Goal: Contribute content: Contribute content

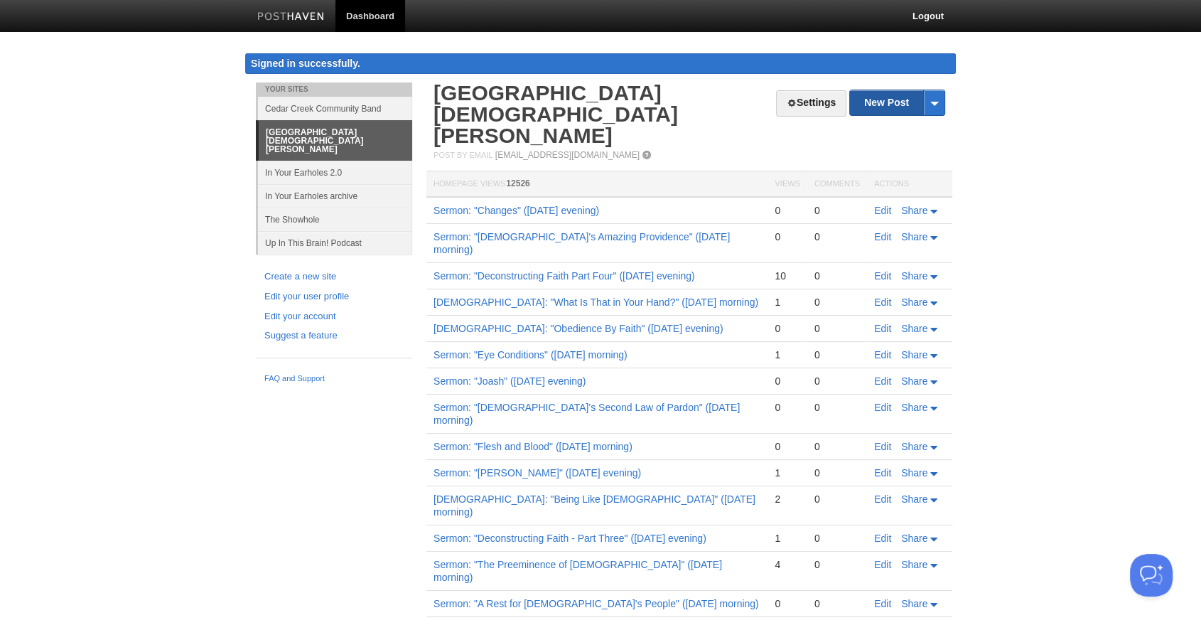
click at [897, 107] on link "New Post" at bounding box center [897, 102] width 95 height 25
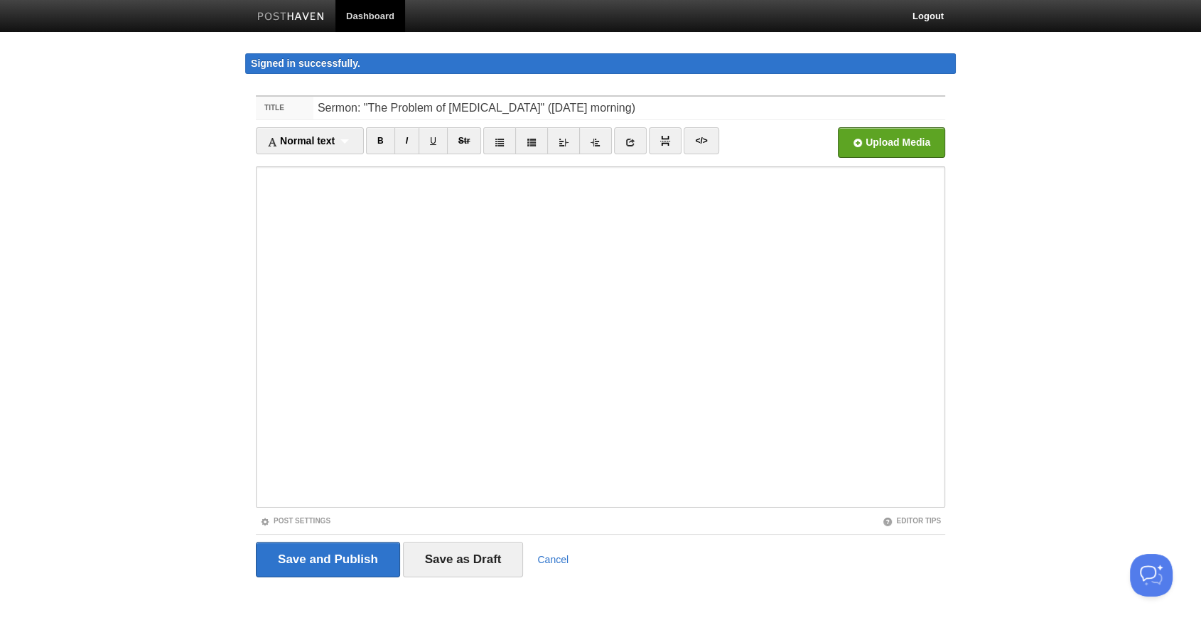
type input "Sermon: "The Problem of [MEDICAL_DATA]" ([DATE] morning)"
click at [859, 150] on input "file" at bounding box center [463, 146] width 1076 height 72
click at [321, 520] on link "Post Settings" at bounding box center [295, 521] width 70 height 8
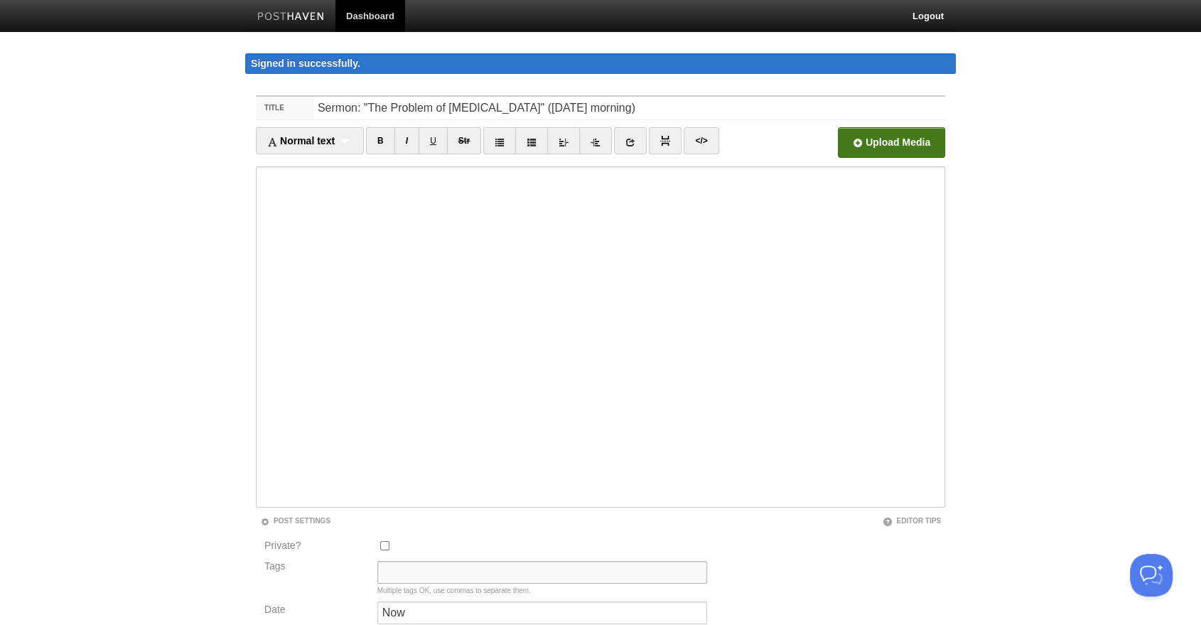
click at [404, 571] on input "Tags" at bounding box center [542, 572] width 330 height 23
type input "Sermon Audio, [PERSON_NAME]"
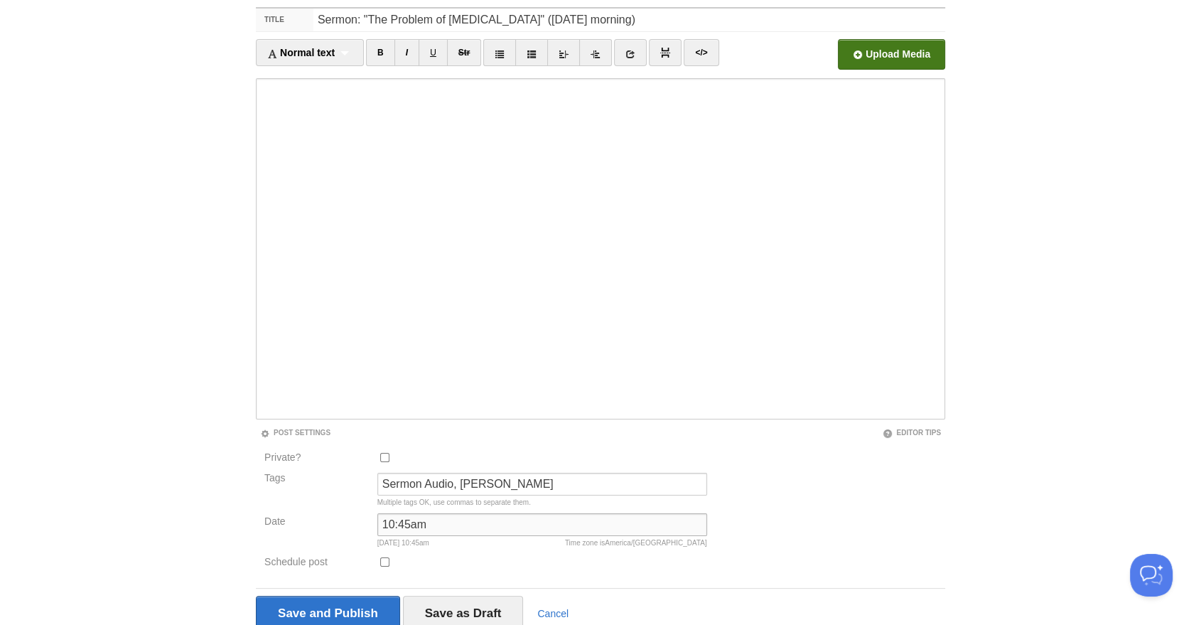
scroll to position [146, 0]
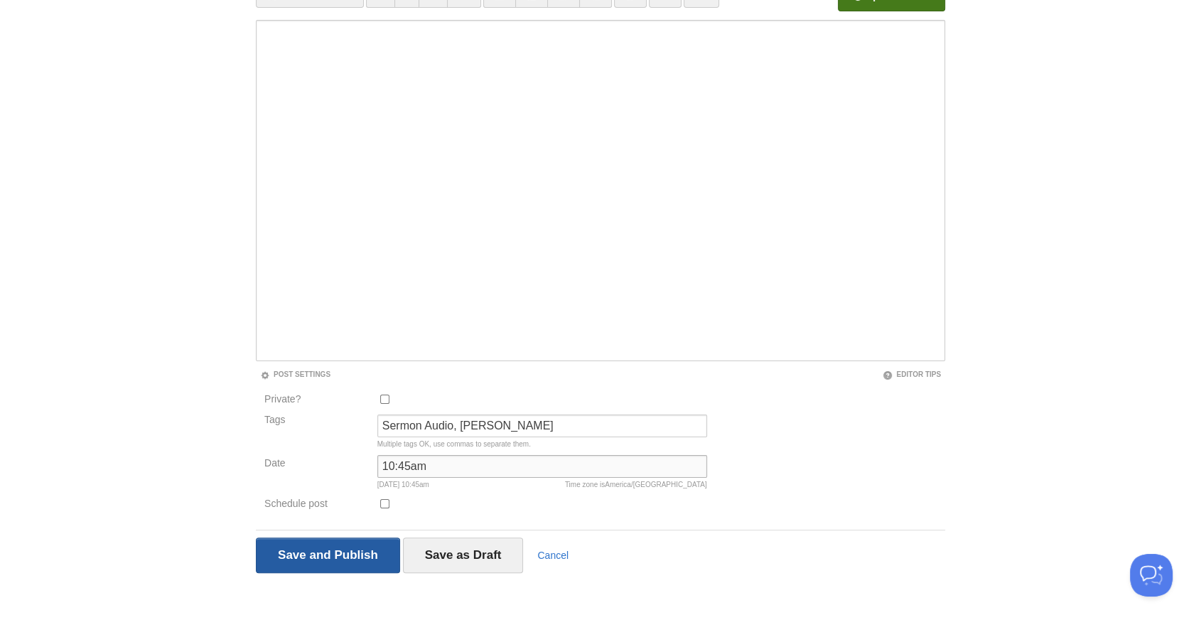
type input "10:45am"
click at [330, 554] on input "Save and Publish" at bounding box center [328, 555] width 144 height 36
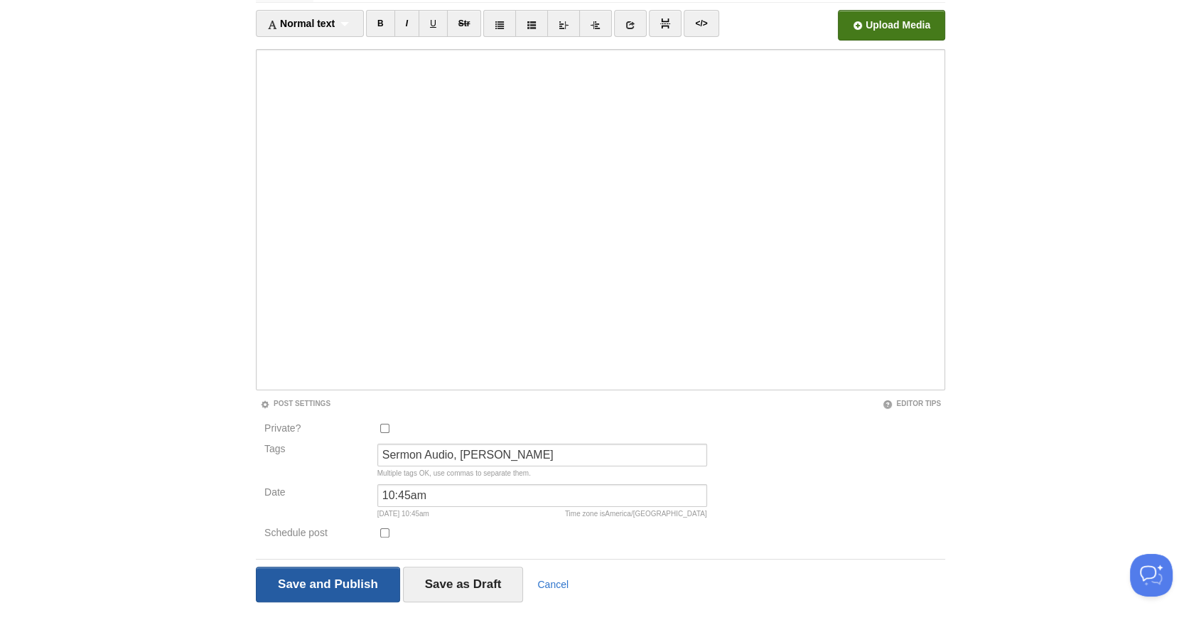
scroll to position [82, 0]
